Goal: Information Seeking & Learning: Learn about a topic

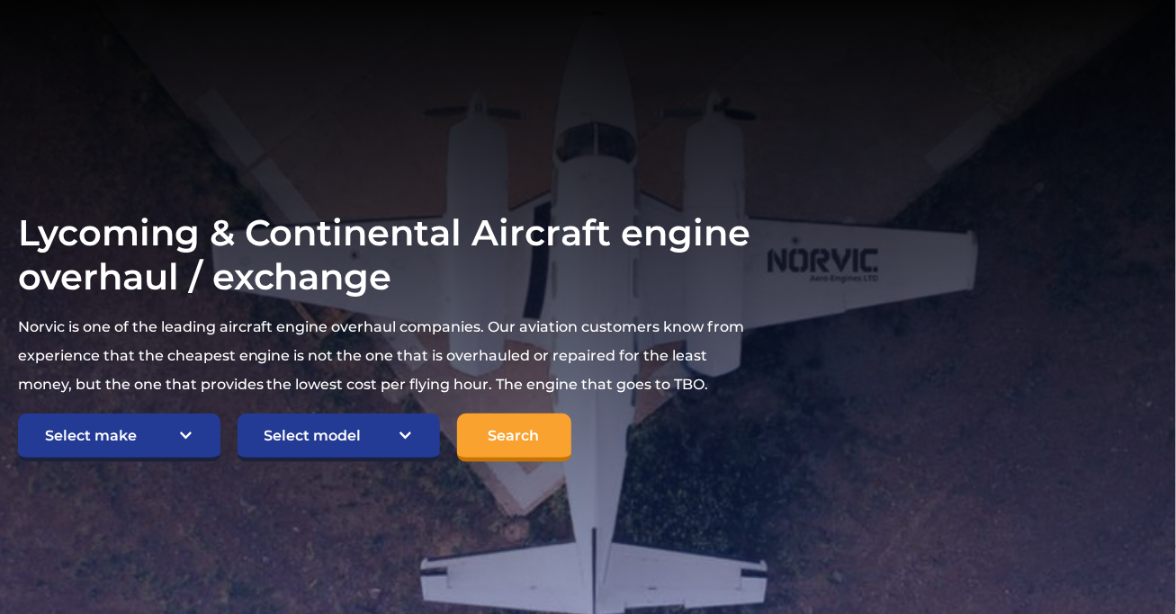
scroll to position [270, 0]
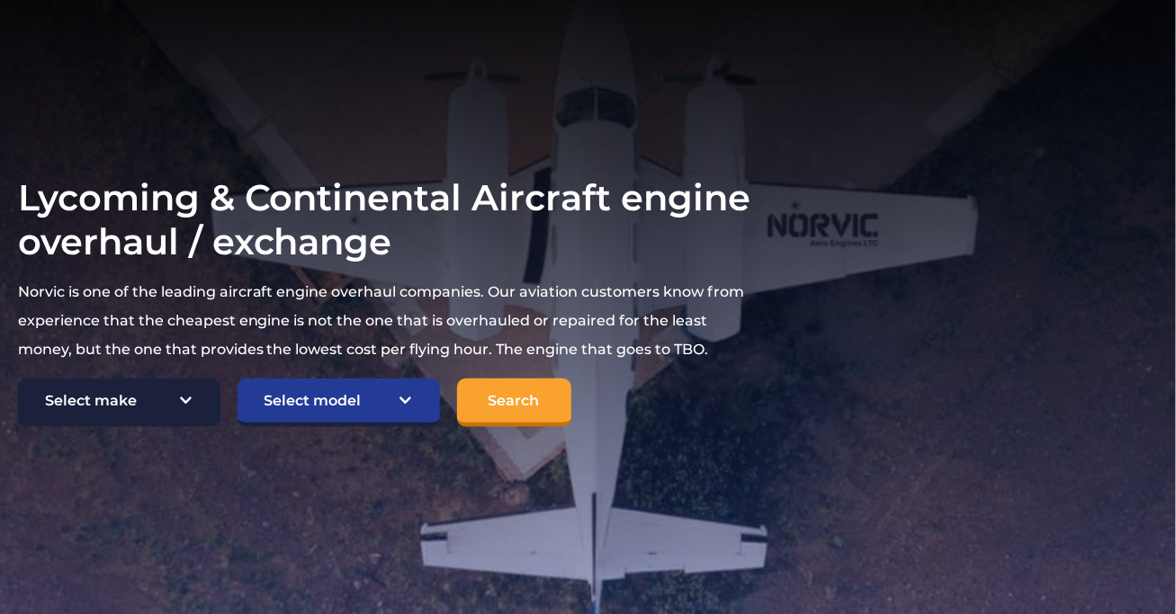
click at [174, 379] on select "Select make TCM Continental Lycoming" at bounding box center [119, 403] width 202 height 49
select select "Lycoming"
click at [18, 379] on select "Select make TCM Continental Lycoming" at bounding box center [119, 403] width 202 height 49
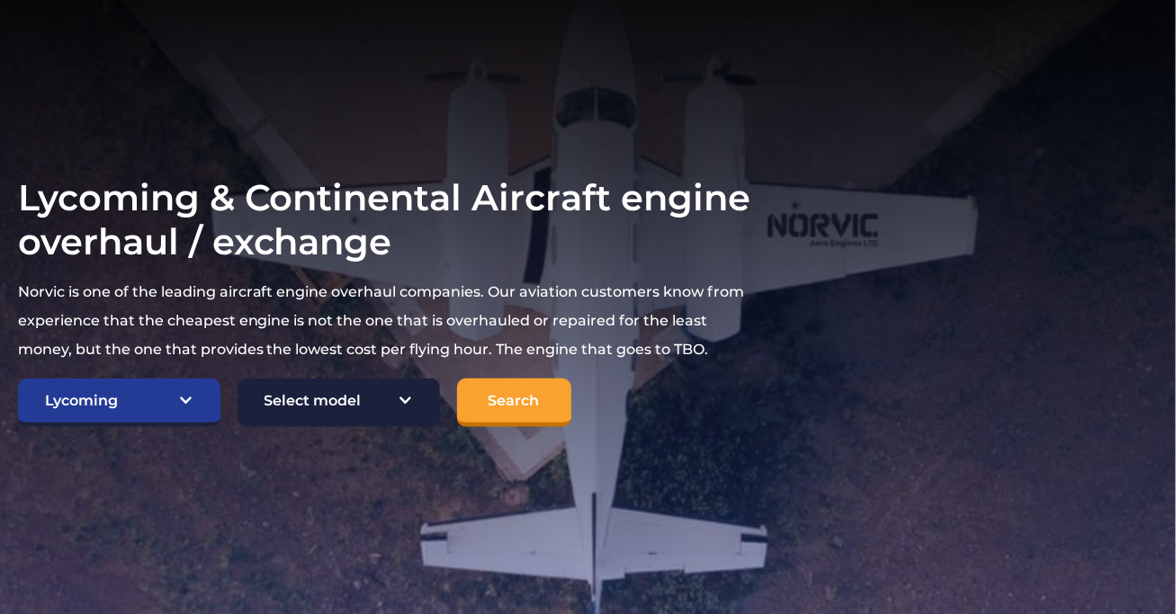
click at [289, 384] on select "Select model American Champion 7KCAB Bellanca Citabria IO-320-E2A Beech 23 Musk…" at bounding box center [339, 403] width 202 height 49
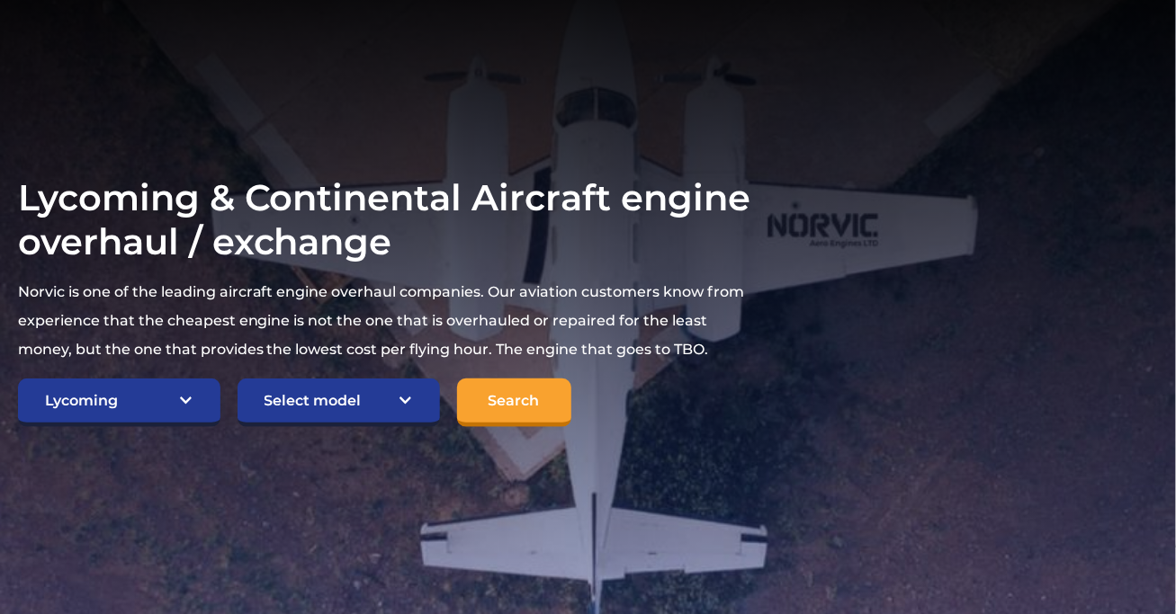
click at [822, 94] on section "Lycoming & Continental Aircraft engine overhaul / exchange Norvic is one of the…" at bounding box center [588, 302] width 1176 height 720
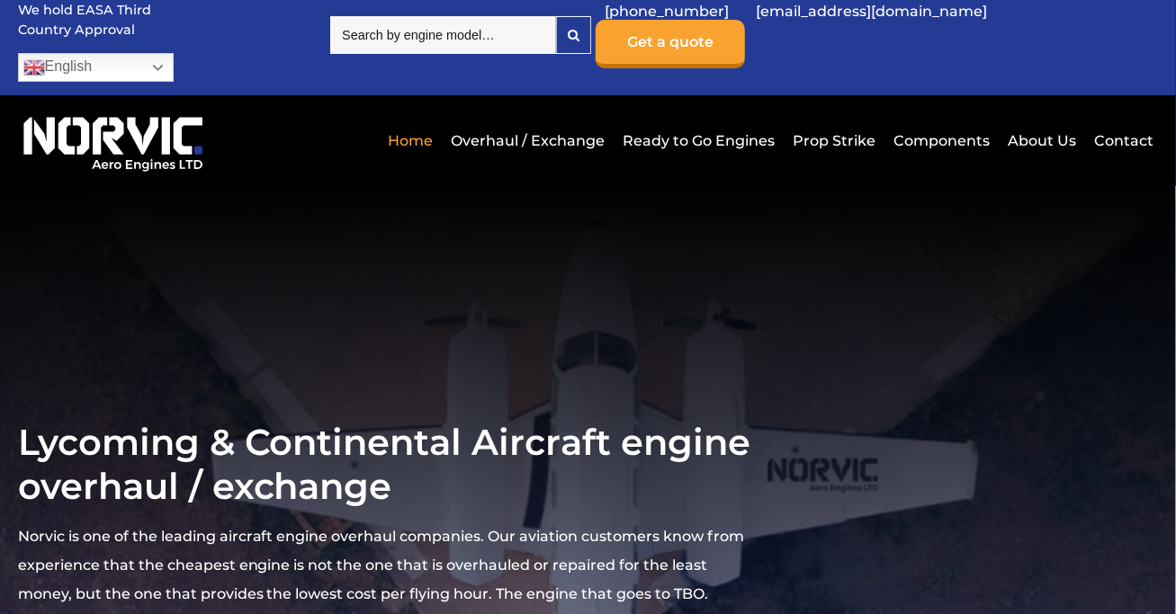
scroll to position [0, 0]
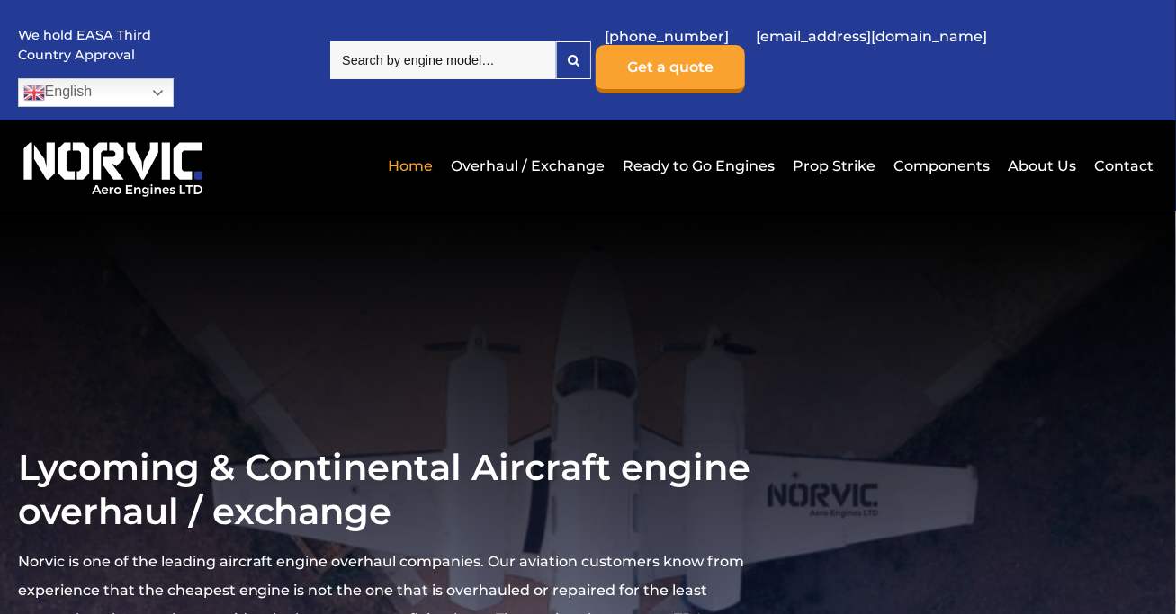
click at [533, 54] on input "search" at bounding box center [443, 60] width 226 height 38
type input "io-"
click at [434, 57] on input "io-" at bounding box center [443, 60] width 226 height 38
click at [835, 144] on link "Prop Strike" at bounding box center [834, 166] width 92 height 44
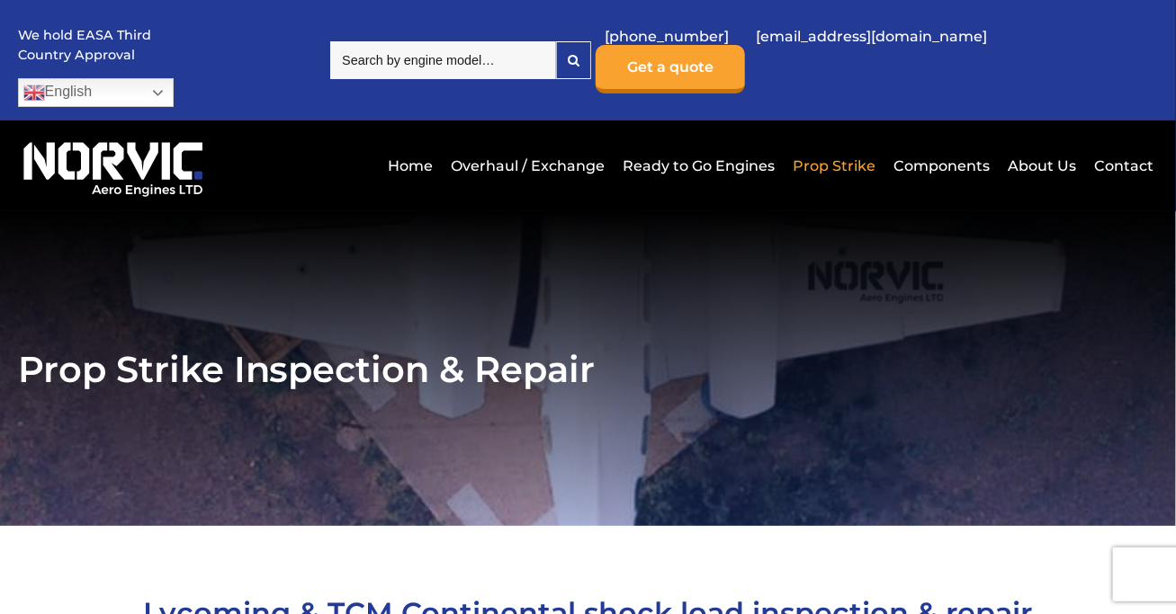
click at [482, 57] on input "search" at bounding box center [443, 60] width 226 height 38
click at [502, 144] on link "Overhaul / Exchange" at bounding box center [527, 166] width 163 height 44
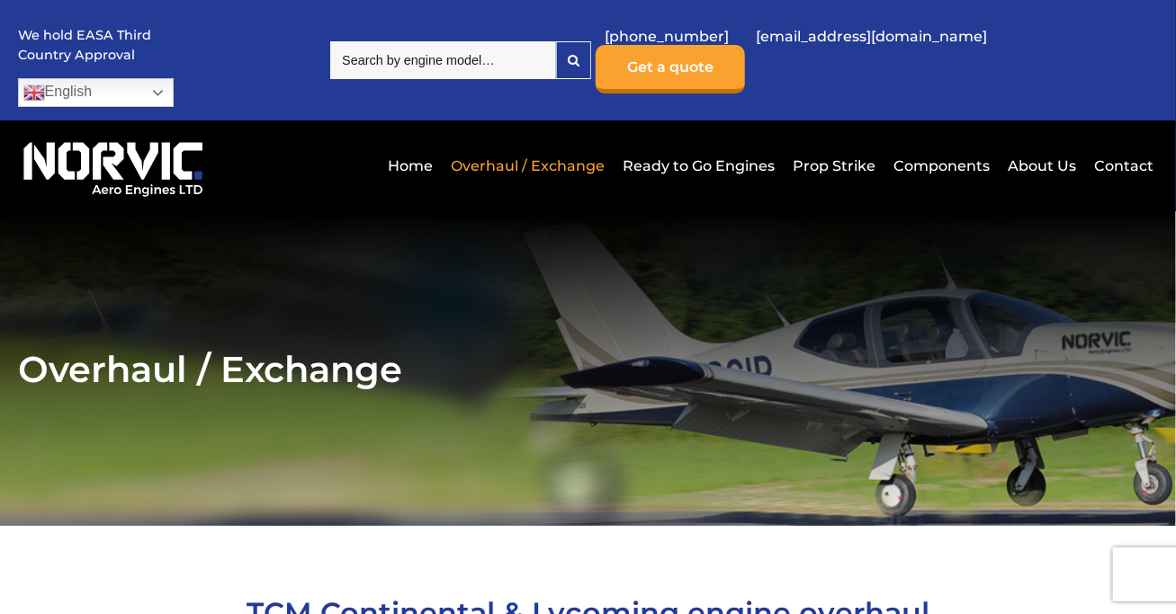
click at [538, 56] on input "search" at bounding box center [443, 60] width 226 height 38
click at [854, 144] on link "Prop Strike" at bounding box center [834, 166] width 92 height 44
